Goal: Navigation & Orientation: Find specific page/section

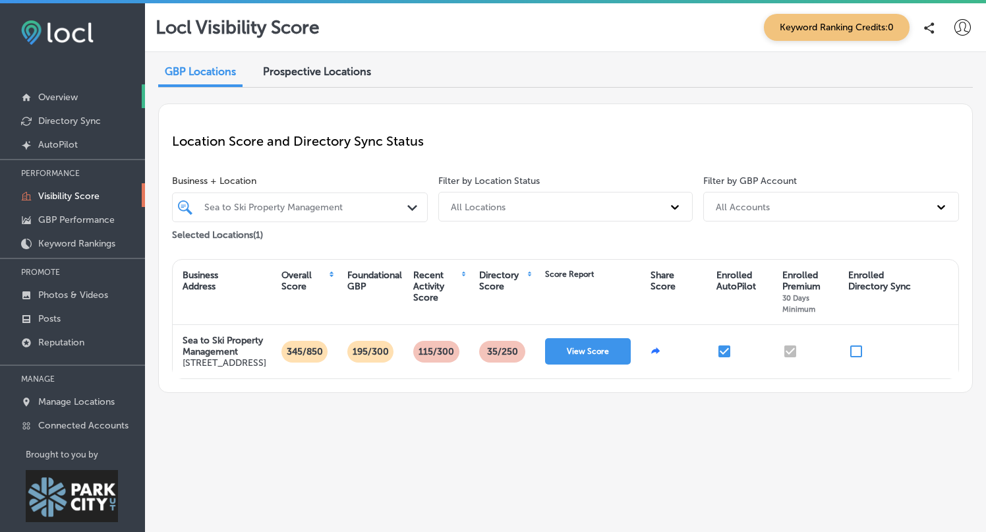
click at [65, 103] on link "Overview" at bounding box center [72, 96] width 145 height 24
